Goal: Transaction & Acquisition: Book appointment/travel/reservation

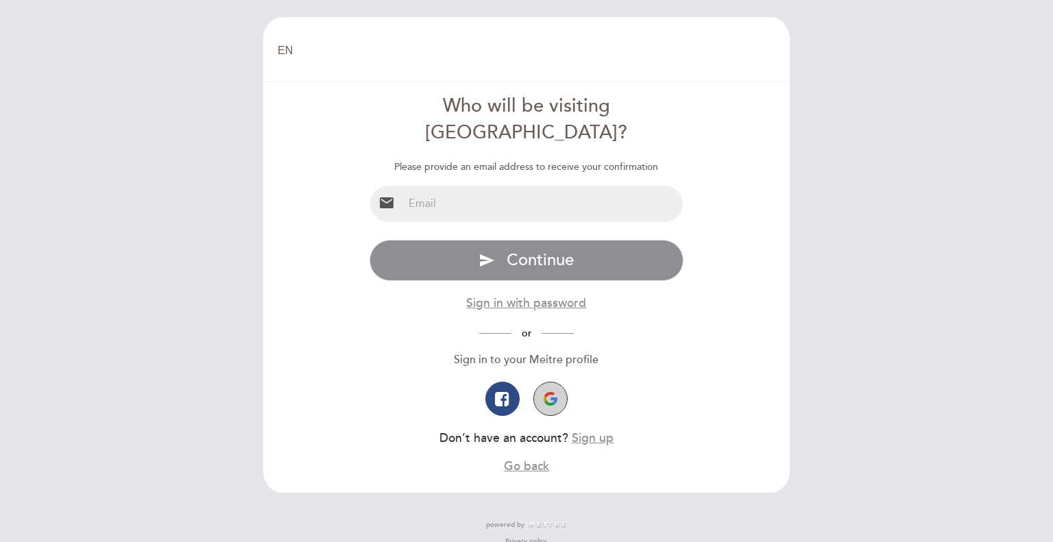
click at [549, 392] on img "button" at bounding box center [550, 399] width 14 height 14
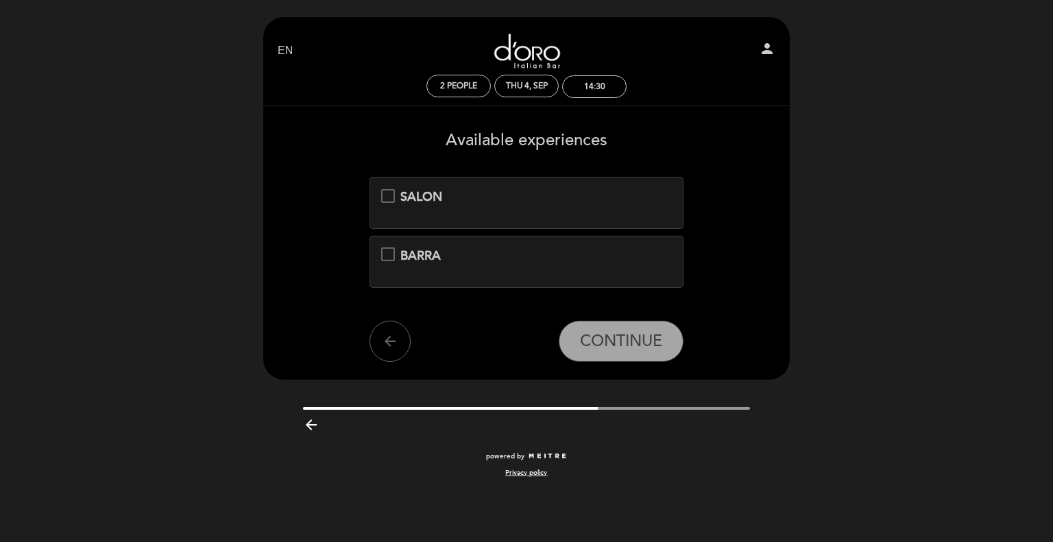
click at [382, 197] on div "SALON" at bounding box center [526, 197] width 291 height 18
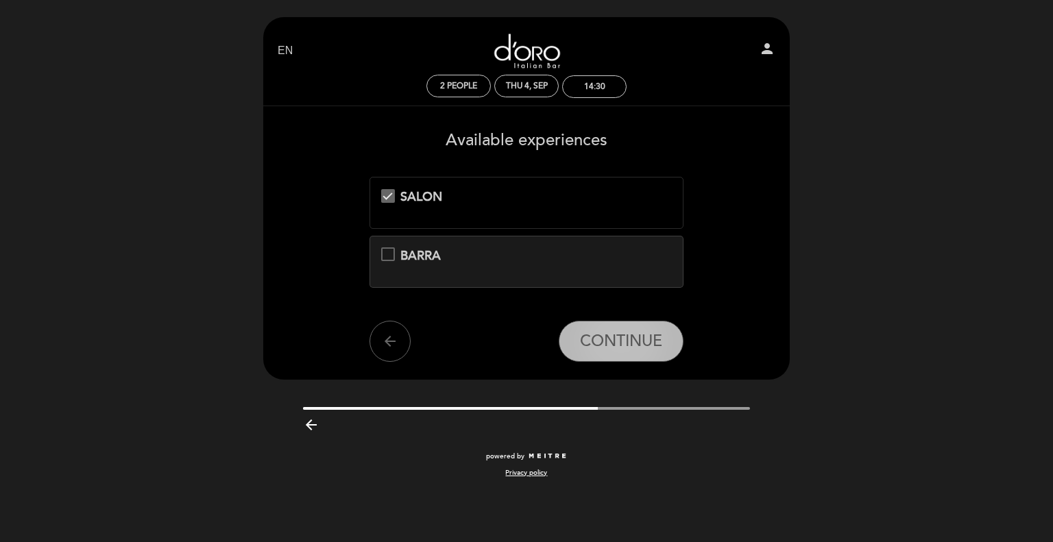
click at [632, 342] on span "CONTINUE" at bounding box center [621, 341] width 82 height 19
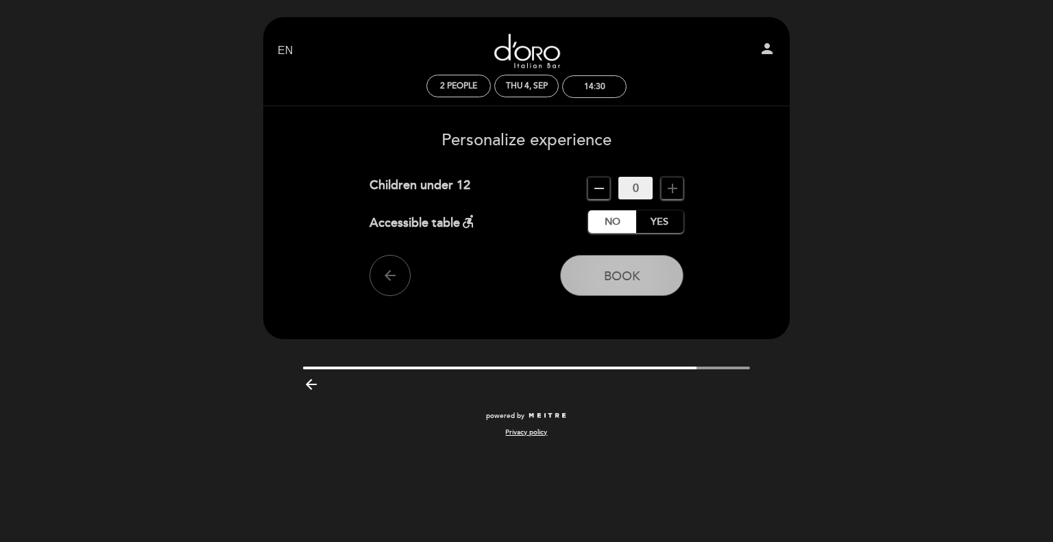
click at [629, 281] on span "Book" at bounding box center [622, 276] width 36 height 15
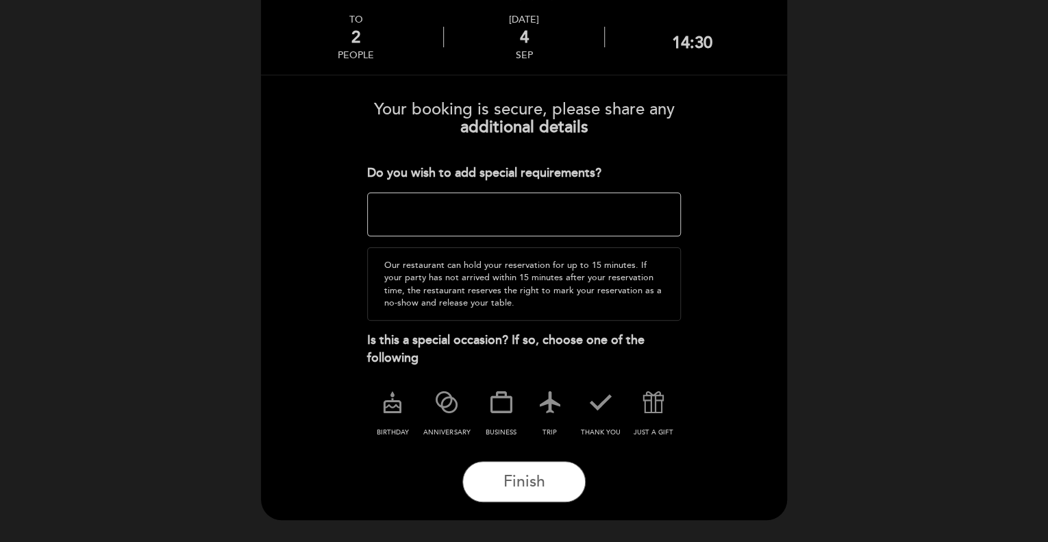
scroll to position [113, 0]
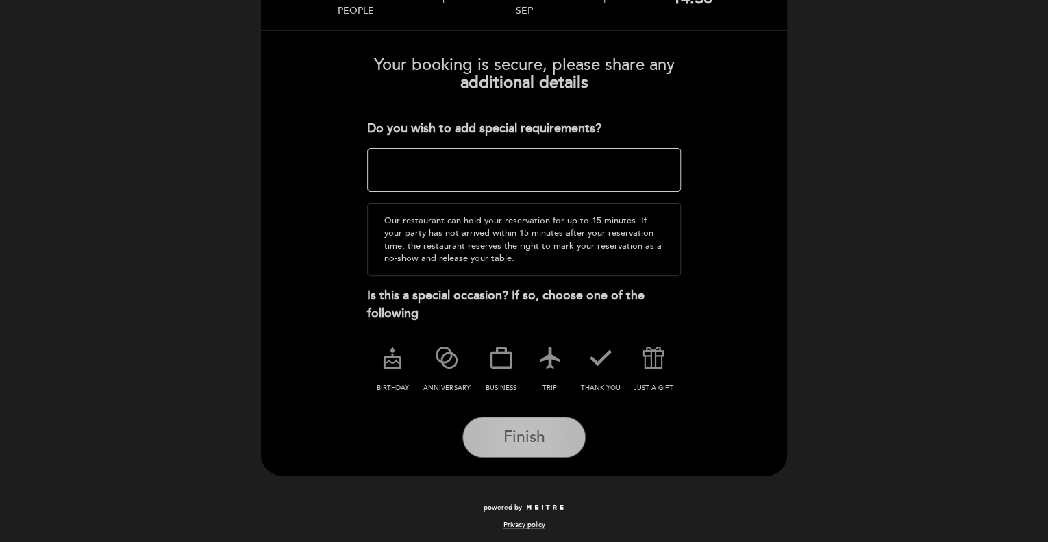
click at [518, 439] on span "Finish" at bounding box center [524, 437] width 42 height 19
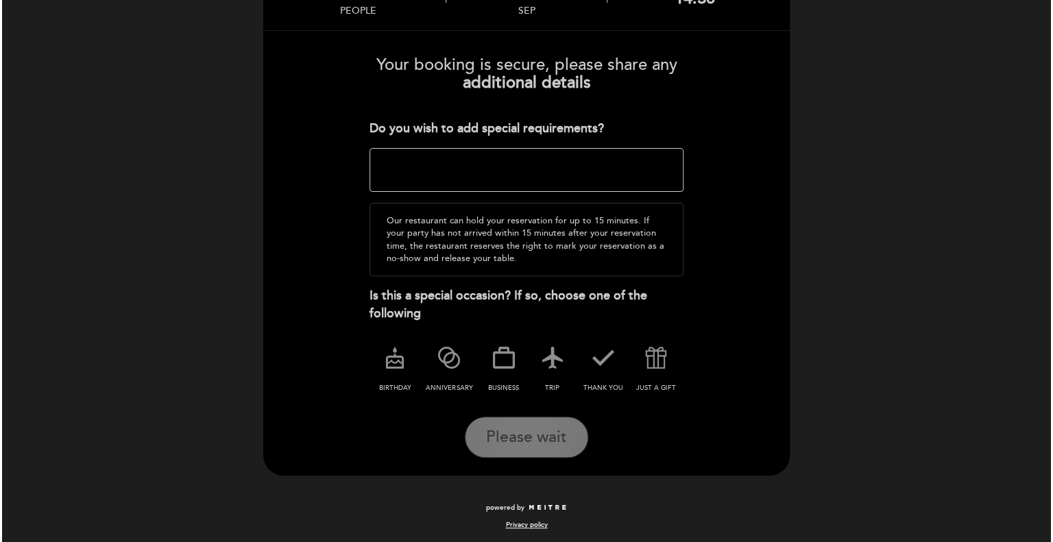
scroll to position [0, 0]
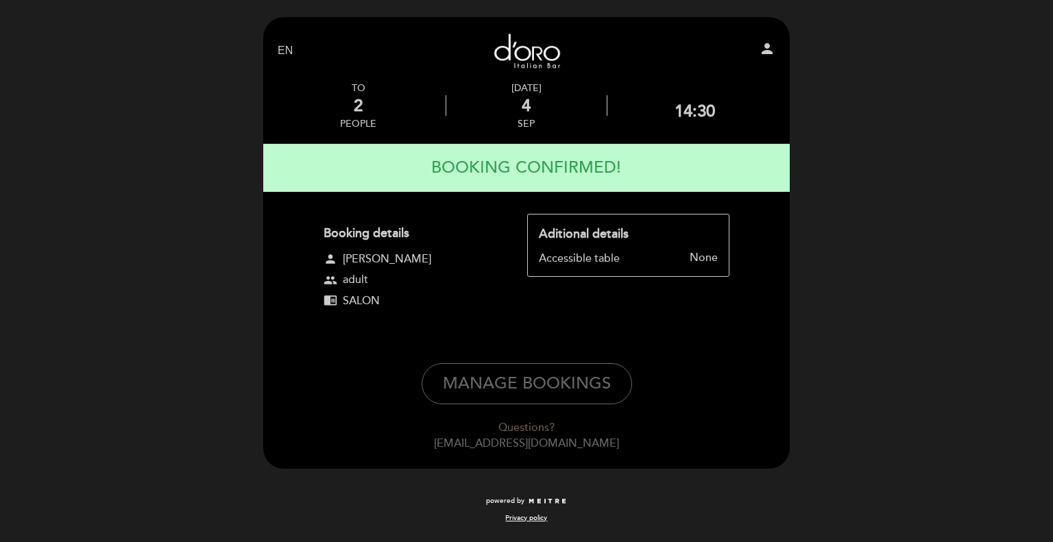
click at [551, 51] on link "D'oro Italian Bar" at bounding box center [526, 51] width 171 height 38
